Goal: Information Seeking & Learning: Compare options

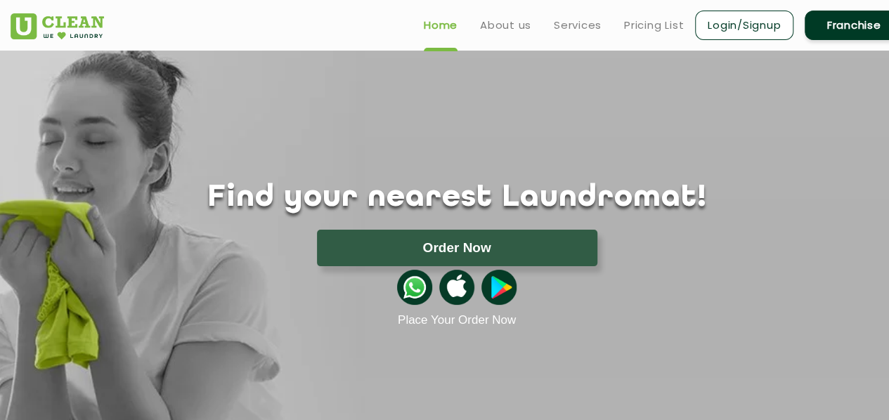
click at [520, 188] on h1 "Find your nearest Laundromat!" at bounding box center [457, 198] width 914 height 35
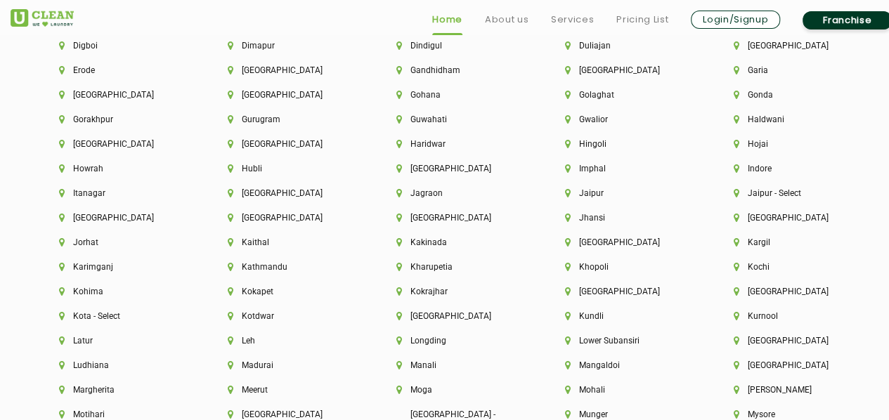
scroll to position [3303, 0]
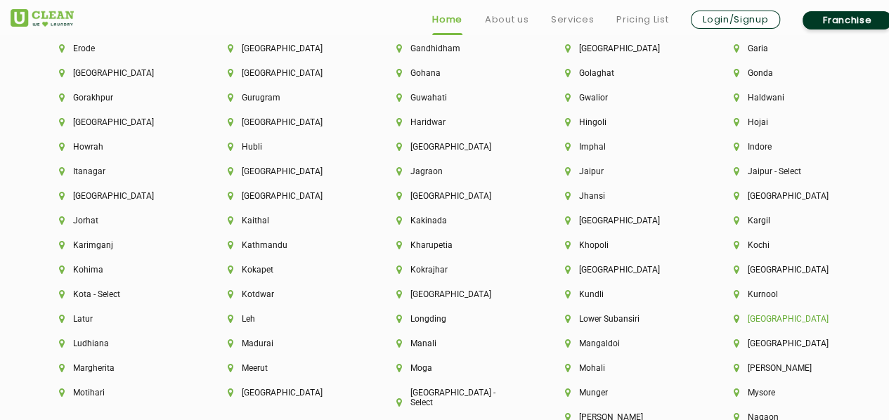
click at [763, 324] on li "[GEOGRAPHIC_DATA]" at bounding box center [794, 319] width 121 height 10
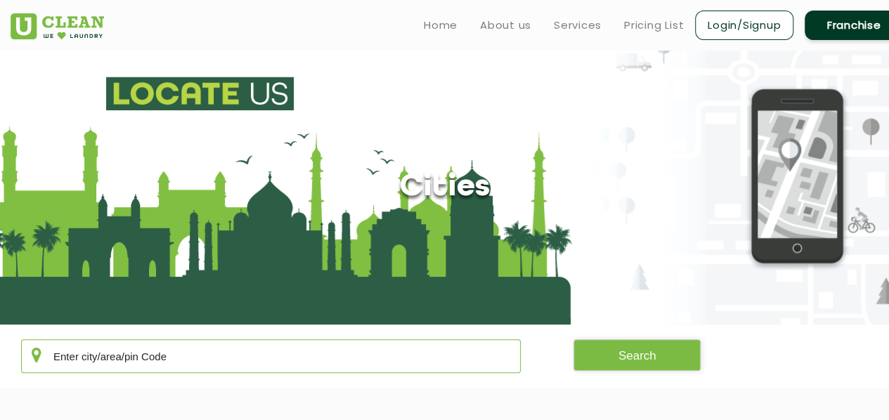
click at [155, 346] on input "text" at bounding box center [271, 356] width 500 height 34
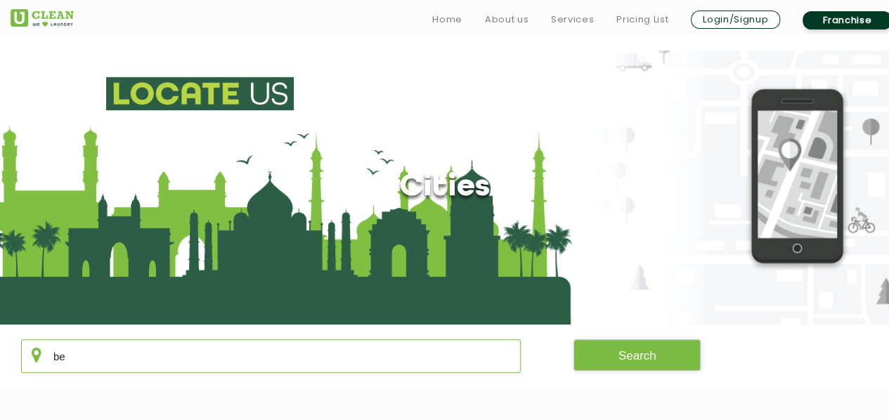
scroll to position [211, 0]
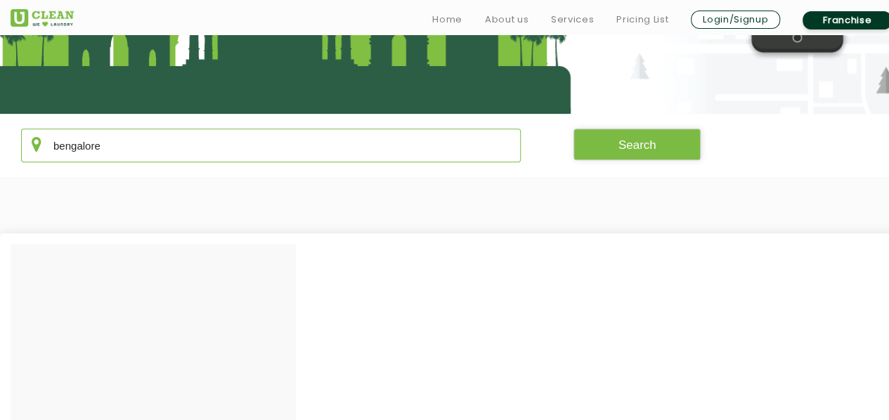
click at [79, 143] on input "bengalore" at bounding box center [271, 146] width 500 height 34
click at [87, 148] on input "bengalore" at bounding box center [271, 146] width 500 height 34
type input "bengalore"
click at [607, 150] on button "Search" at bounding box center [637, 145] width 128 height 32
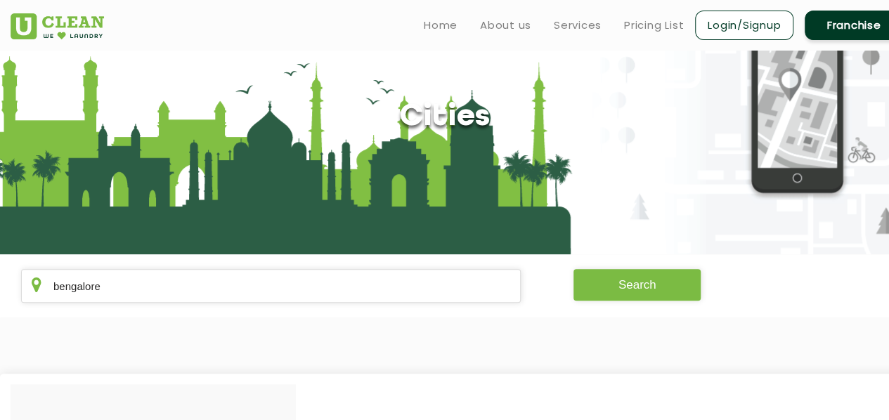
scroll to position [0, 0]
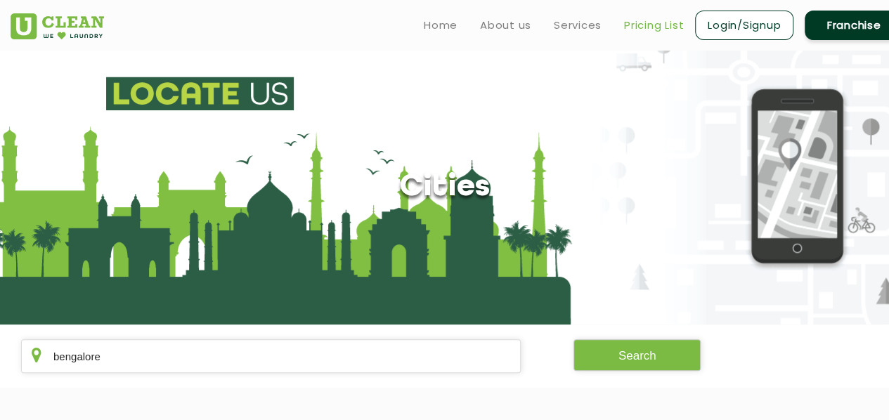
click at [635, 24] on link "Pricing List" at bounding box center [654, 25] width 60 height 17
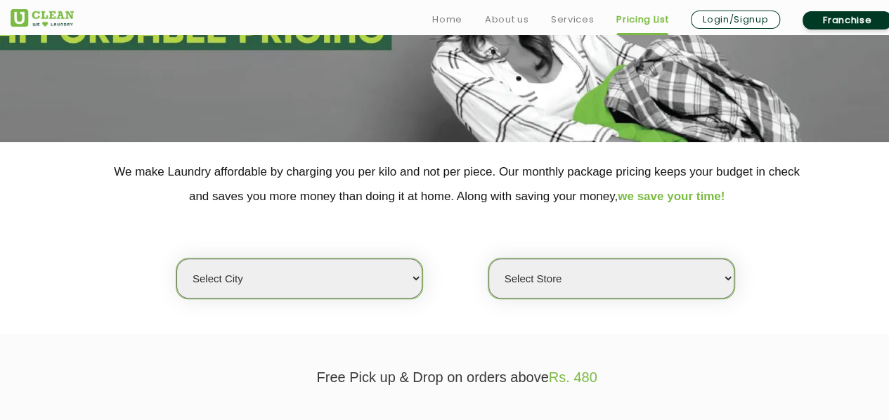
scroll to position [351, 0]
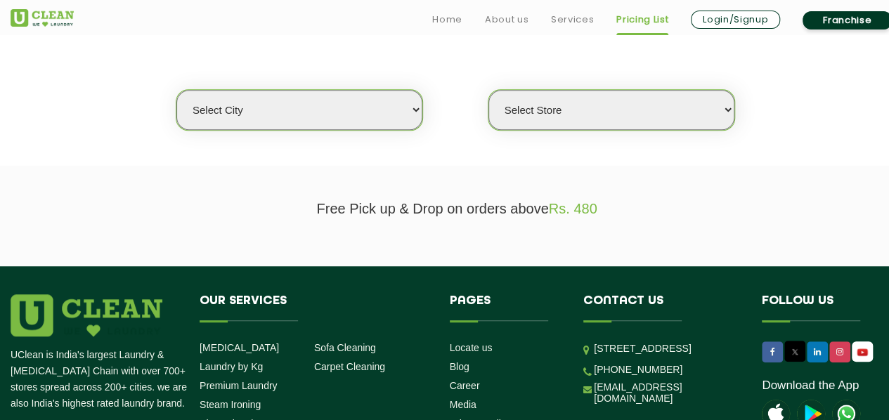
click at [378, 121] on select "Select city [GEOGRAPHIC_DATA] [GEOGRAPHIC_DATA] [GEOGRAPHIC_DATA] [GEOGRAPHIC_D…" at bounding box center [299, 110] width 246 height 40
select select "205"
click at [176, 90] on select "Select city [GEOGRAPHIC_DATA] [GEOGRAPHIC_DATA] [GEOGRAPHIC_DATA] [GEOGRAPHIC_D…" at bounding box center [299, 110] width 246 height 40
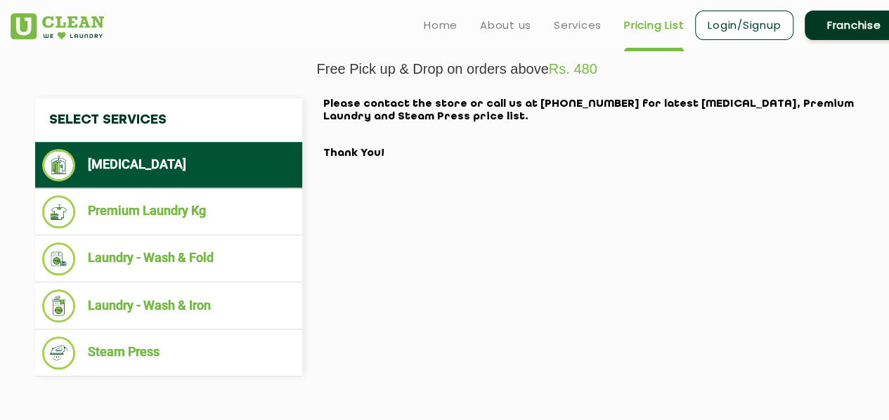
scroll to position [492, 0]
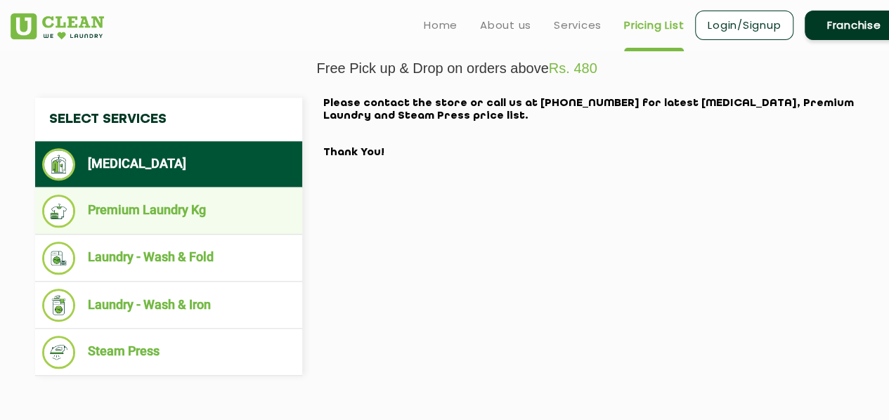
click at [223, 205] on li "Premium Laundry Kg" at bounding box center [168, 211] width 253 height 33
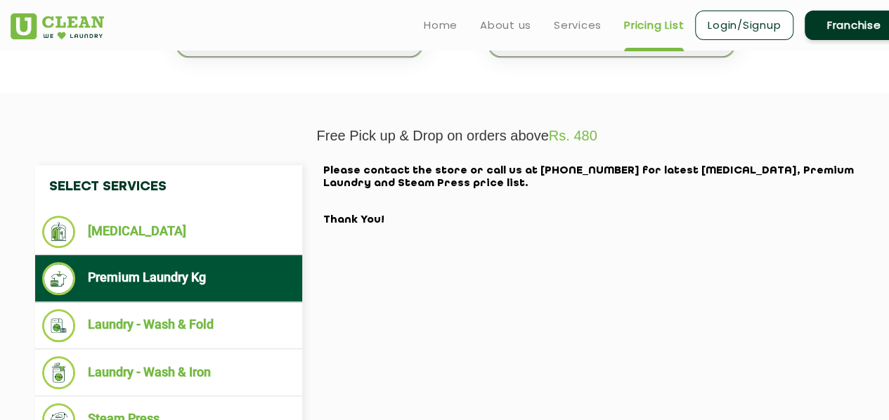
scroll to position [351, 0]
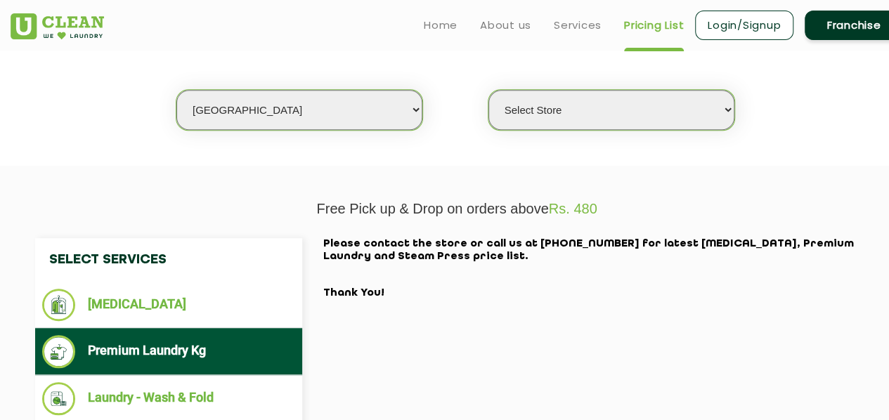
click at [553, 112] on select "Select Store [GEOGRAPHIC_DATA]" at bounding box center [611, 110] width 246 height 40
select select "609"
click at [488, 90] on select "Select Store [GEOGRAPHIC_DATA]" at bounding box center [611, 110] width 246 height 40
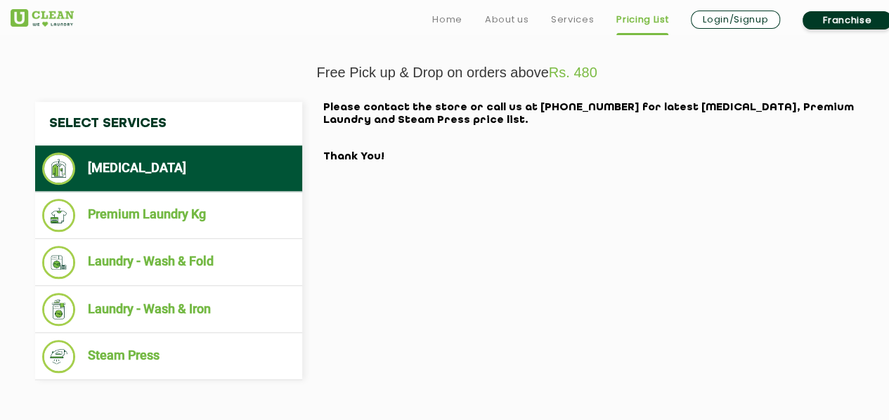
scroll to position [492, 0]
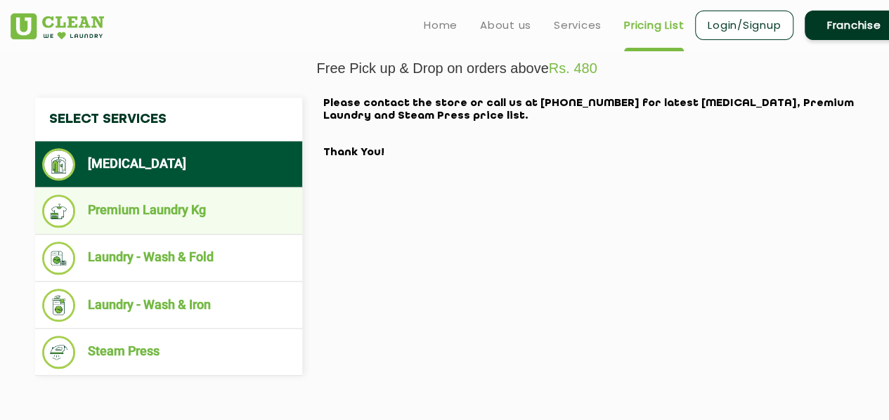
click at [183, 209] on li "Premium Laundry Kg" at bounding box center [168, 211] width 253 height 33
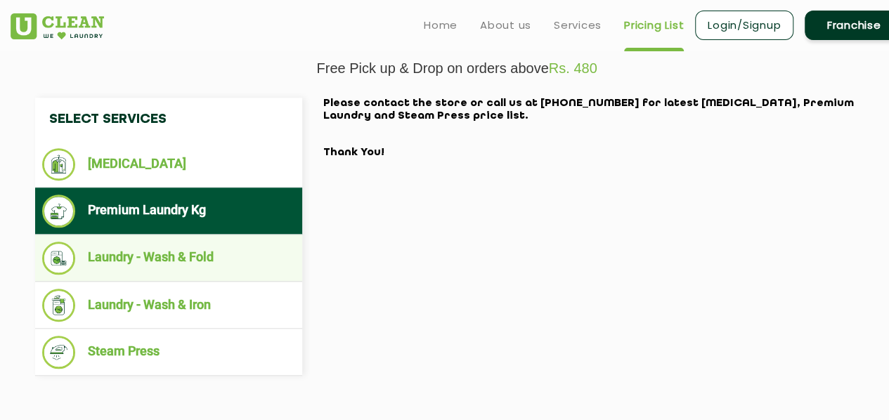
click at [159, 266] on li "Laundry - Wash & Fold" at bounding box center [168, 258] width 253 height 33
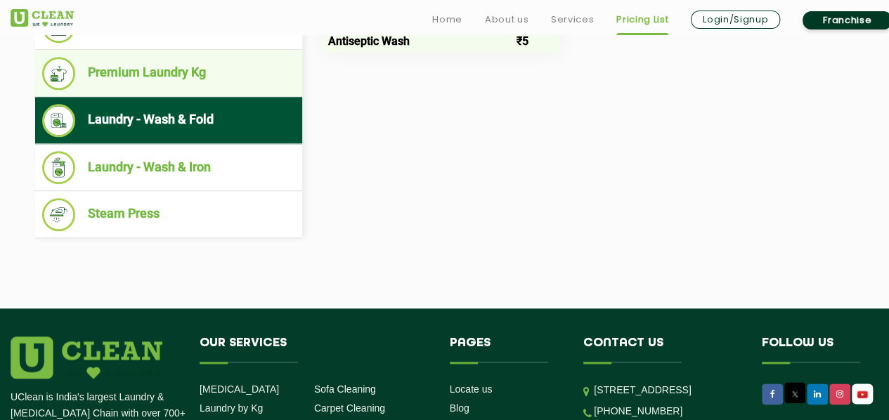
scroll to position [633, 0]
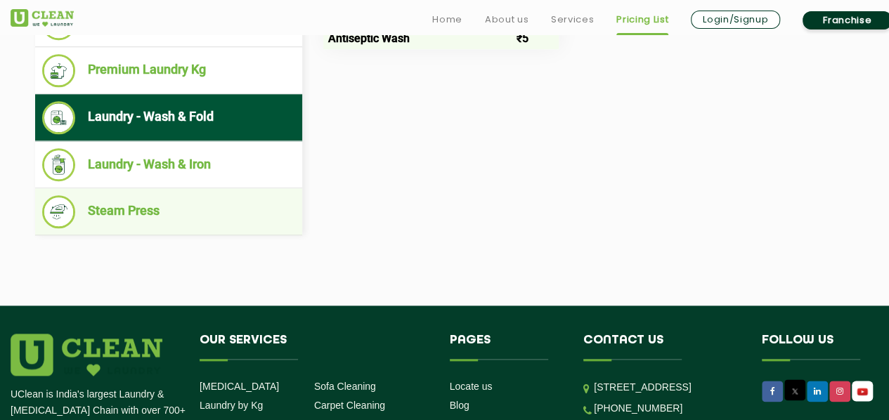
click at [141, 218] on li "Steam Press" at bounding box center [168, 211] width 253 height 33
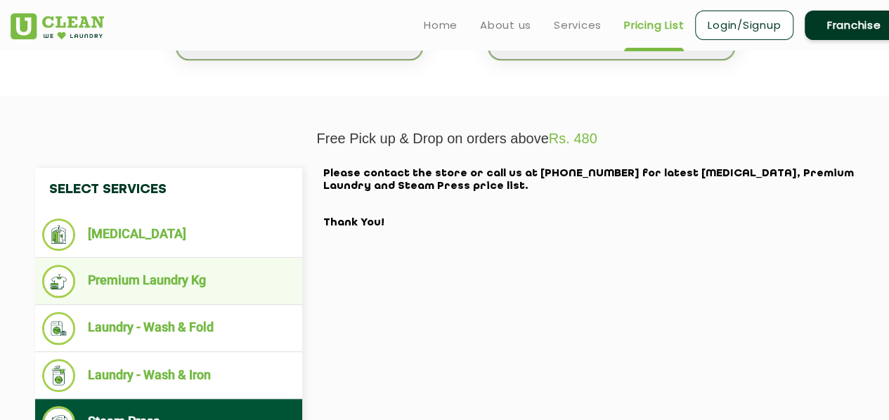
scroll to position [422, 0]
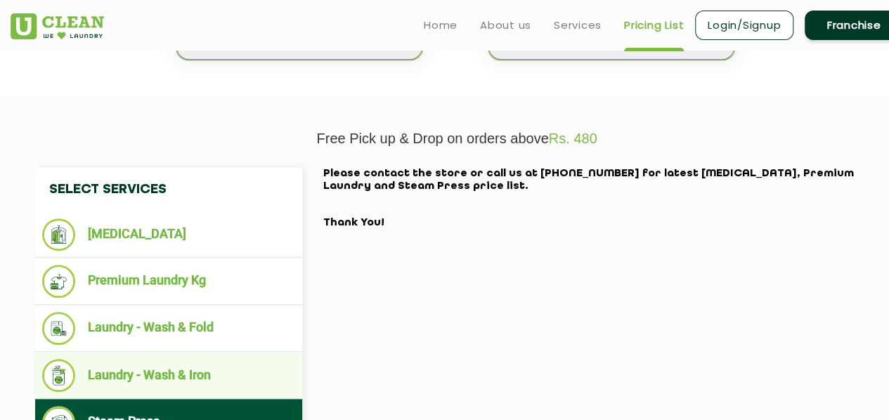
click at [183, 354] on ul "Laundry - Wash & Iron" at bounding box center [168, 375] width 267 height 47
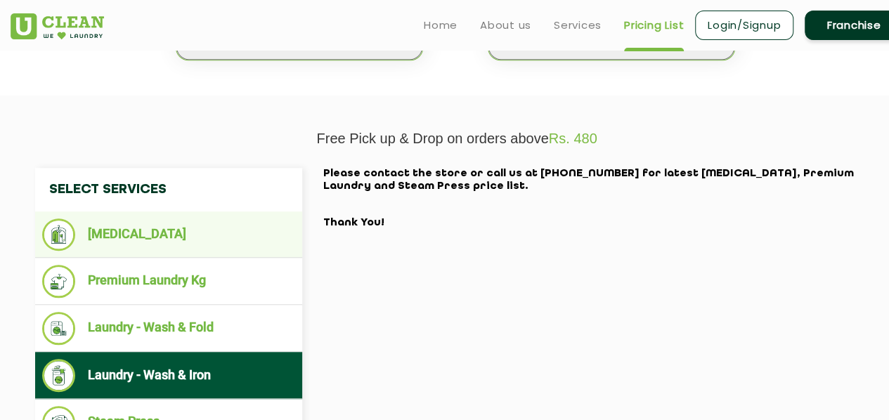
click at [195, 219] on li "[MEDICAL_DATA]" at bounding box center [168, 235] width 253 height 32
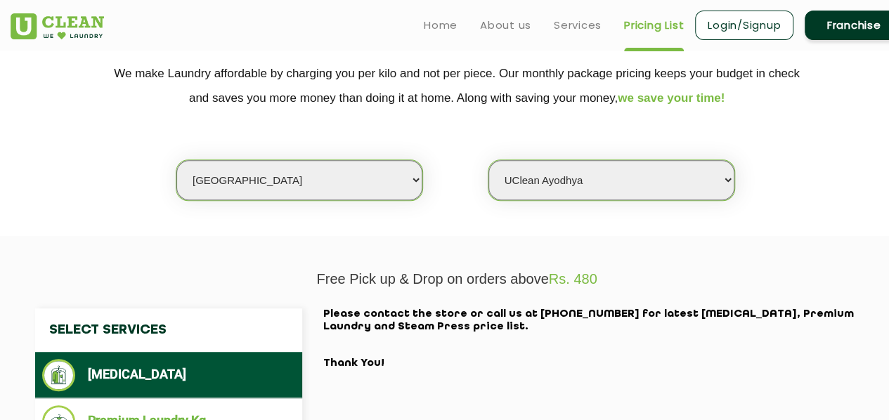
scroll to position [281, 0]
click at [331, 175] on select "Select city [GEOGRAPHIC_DATA] [GEOGRAPHIC_DATA] [GEOGRAPHIC_DATA] [GEOGRAPHIC_D…" at bounding box center [299, 180] width 246 height 40
select select "68"
click at [176, 160] on select "Select city [GEOGRAPHIC_DATA] [GEOGRAPHIC_DATA] [GEOGRAPHIC_DATA] [GEOGRAPHIC_D…" at bounding box center [299, 180] width 246 height 40
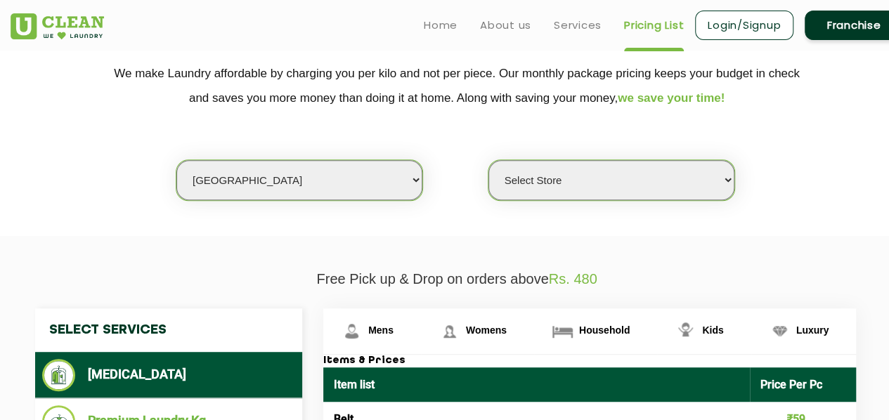
click at [562, 179] on select "Select Store [PERSON_NAME][GEOGRAPHIC_DATA] UClean Talab Tillo UClean Janipur U…" at bounding box center [611, 180] width 246 height 40
select select "216"
click at [488, 160] on select "Select Store [PERSON_NAME][GEOGRAPHIC_DATA] UClean Talab Tillo UClean Janipur U…" at bounding box center [611, 180] width 246 height 40
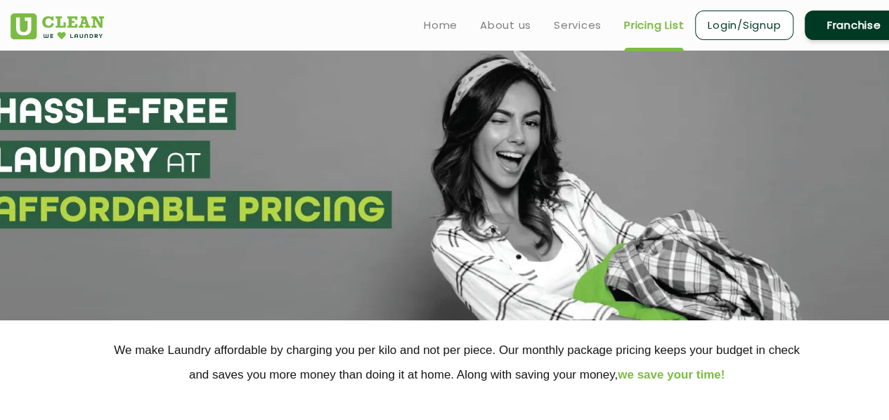
scroll to position [351, 0]
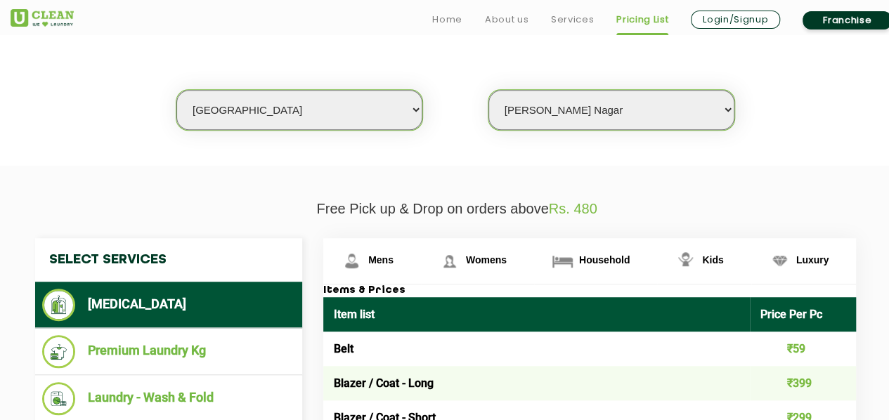
click at [356, 102] on select "Select city [GEOGRAPHIC_DATA] [GEOGRAPHIC_DATA] [GEOGRAPHIC_DATA] [GEOGRAPHIC_D…" at bounding box center [299, 110] width 246 height 40
select select "39"
click at [176, 90] on select "Select city [GEOGRAPHIC_DATA] [GEOGRAPHIC_DATA] [GEOGRAPHIC_DATA] [GEOGRAPHIC_D…" at bounding box center [299, 110] width 246 height 40
click at [649, 115] on select "Select Store UClean Jaiawa Shillong UClean Rynjah" at bounding box center [611, 110] width 246 height 40
select select "135"
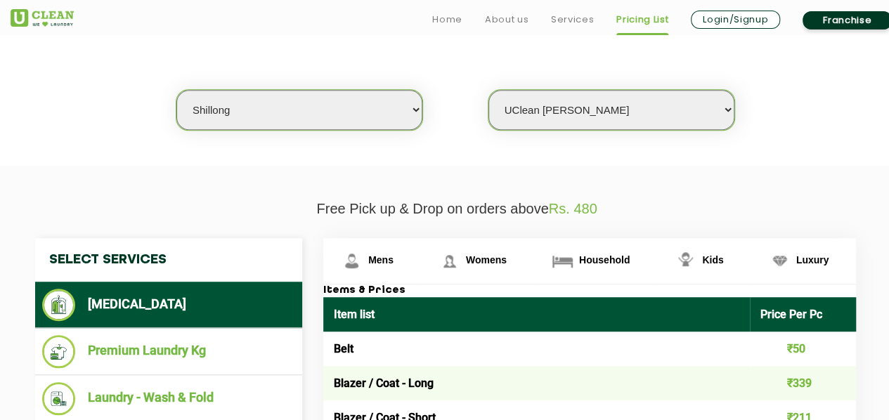
click at [488, 90] on select "Select Store UClean Jaiawa Shillong UClean Rynjah" at bounding box center [611, 110] width 246 height 40
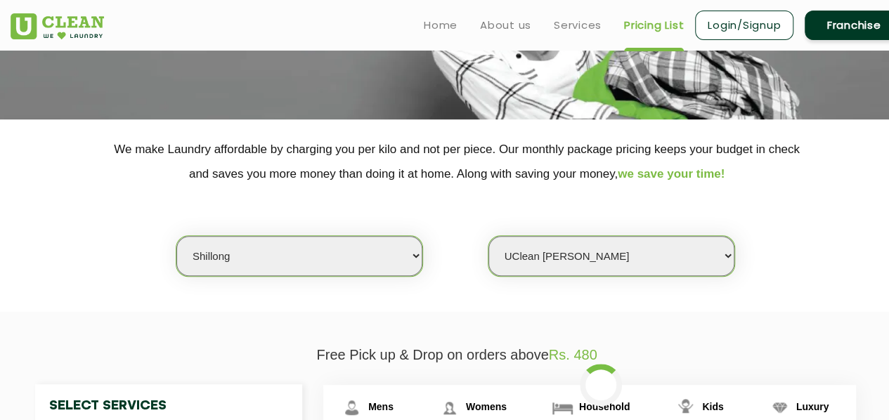
scroll to position [281, 0]
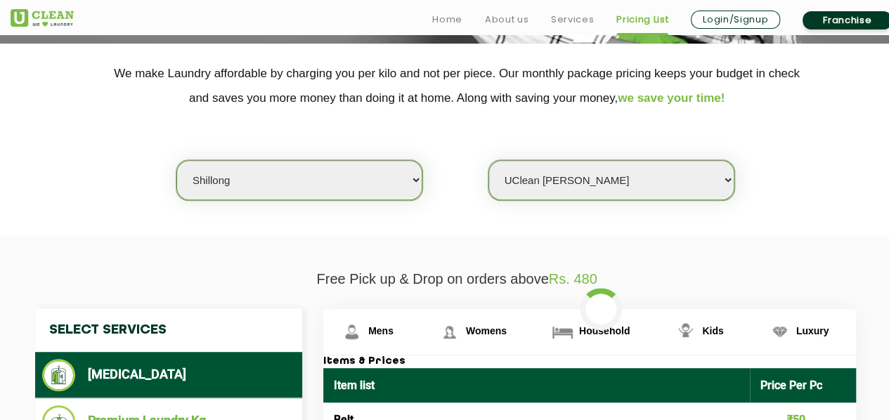
click at [623, 178] on select "Select Store UClean Jaiawa Shillong UClean Rynjah" at bounding box center [611, 180] width 246 height 40
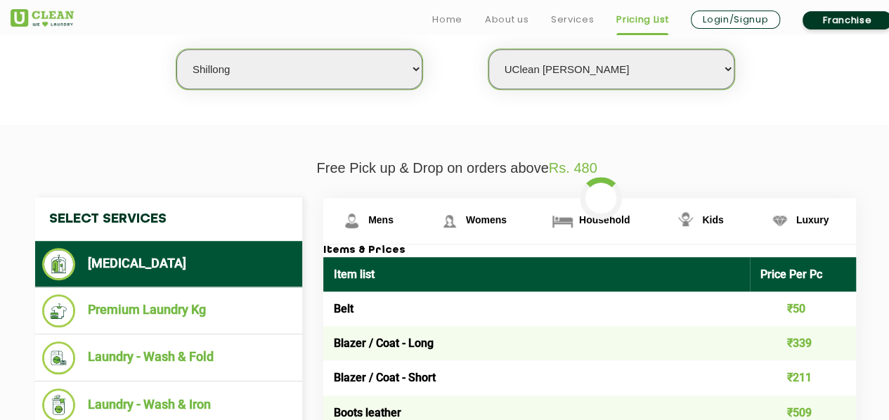
scroll to position [492, 0]
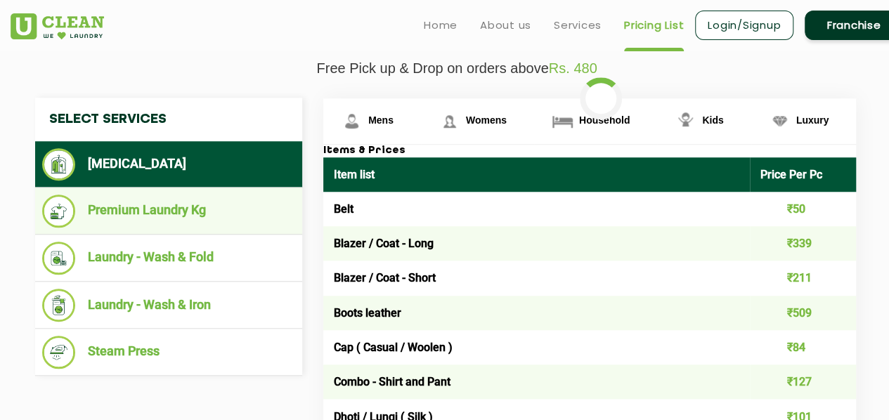
click at [202, 195] on li "Premium Laundry Kg" at bounding box center [168, 211] width 253 height 33
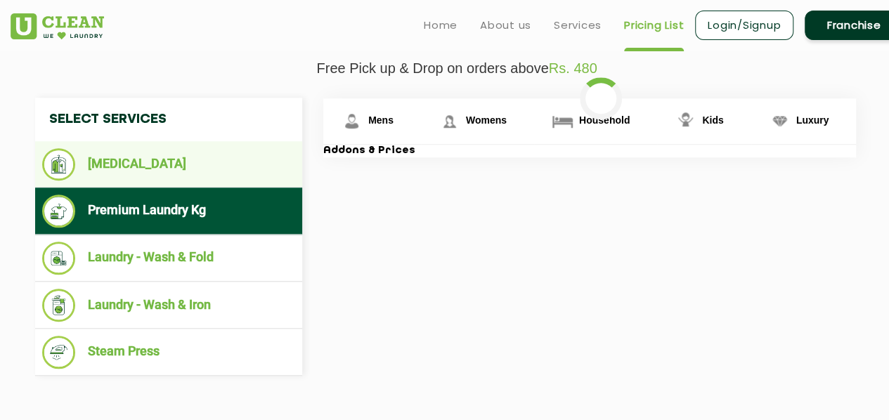
click at [207, 180] on ul "[MEDICAL_DATA]" at bounding box center [168, 164] width 267 height 46
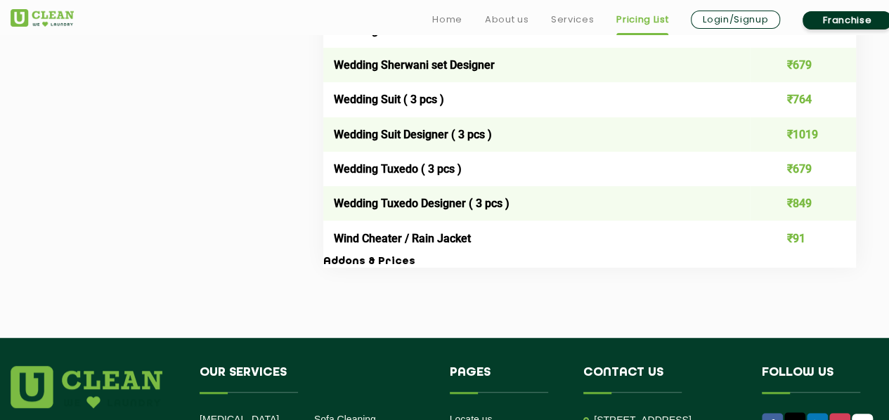
scroll to position [2899, 0]
